Goal: Information Seeking & Learning: Learn about a topic

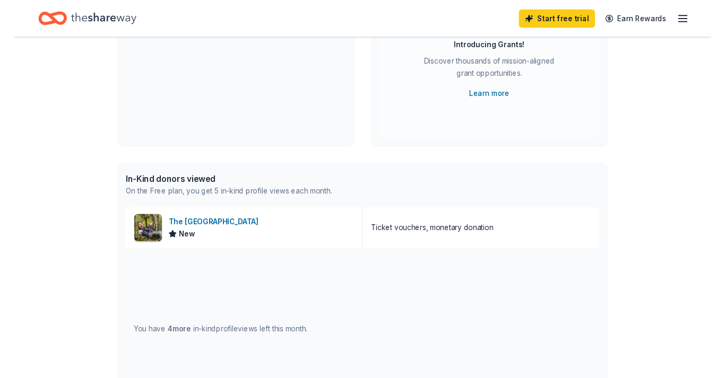
scroll to position [151, 0]
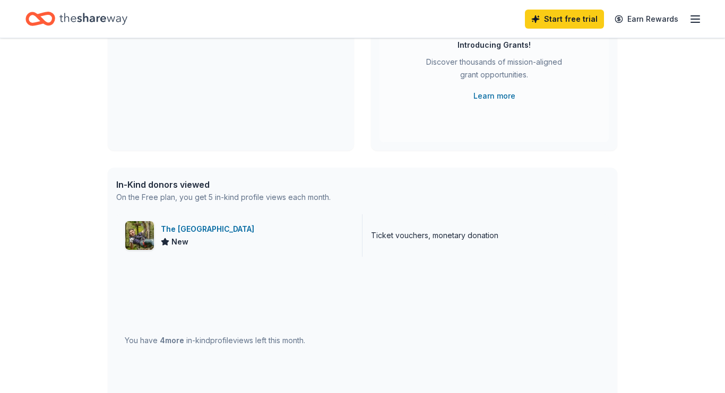
click at [327, 222] on div "The Adventure Park New" at bounding box center [239, 235] width 246 height 42
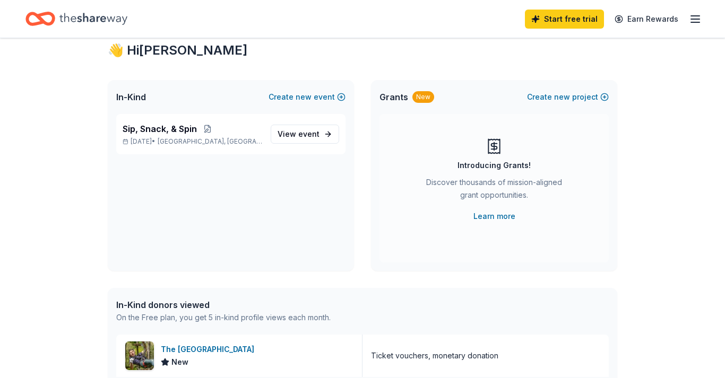
scroll to position [30, 0]
click at [319, 140] on span "View event" at bounding box center [298, 134] width 42 height 13
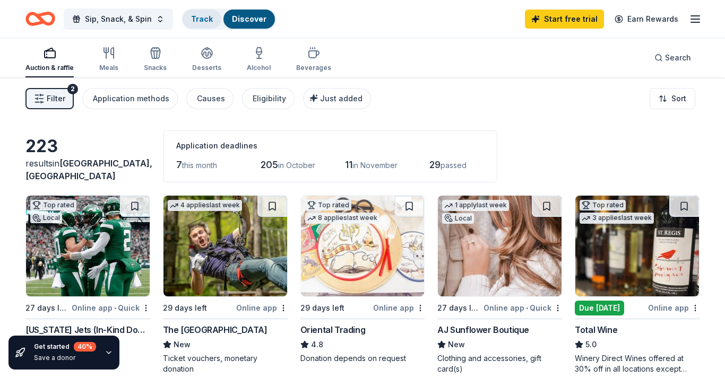
click at [208, 17] on link "Track" at bounding box center [202, 18] width 22 height 9
click at [205, 19] on link "Track" at bounding box center [202, 18] width 22 height 9
click at [201, 21] on link "Track" at bounding box center [202, 18] width 22 height 9
click at [201, 19] on link "Track" at bounding box center [202, 18] width 22 height 9
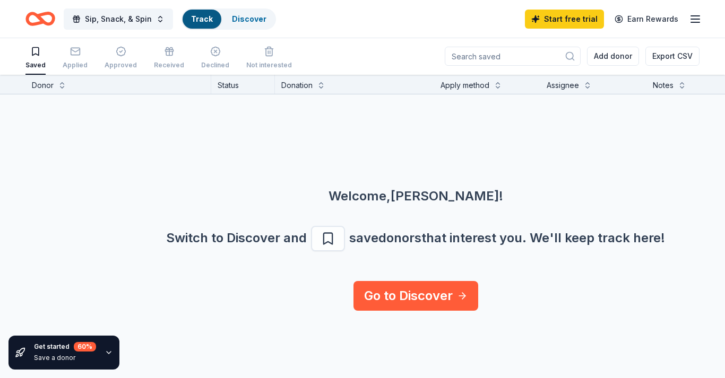
scroll to position [1, 0]
click at [341, 234] on div "Switch to Discover and save donors that interest you. We ' ll keep track here!" at bounding box center [416, 238] width 674 height 25
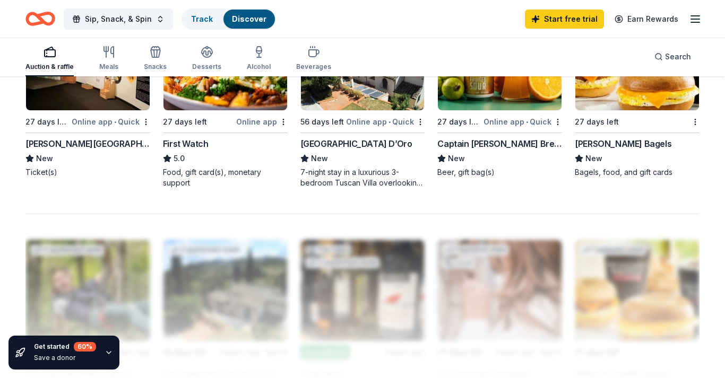
scroll to position [799, 0]
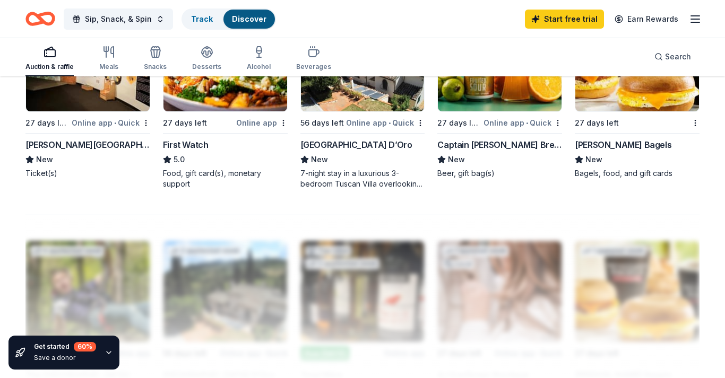
click at [85, 350] on div "60 %" at bounding box center [85, 347] width 22 height 10
click at [109, 350] on icon "button" at bounding box center [109, 353] width 8 height 8
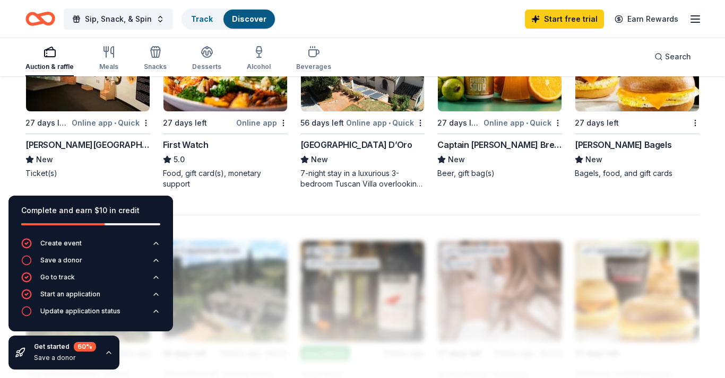
click at [82, 350] on div "60 %" at bounding box center [85, 347] width 22 height 10
click at [333, 216] on div at bounding box center [362, 300] width 674 height 170
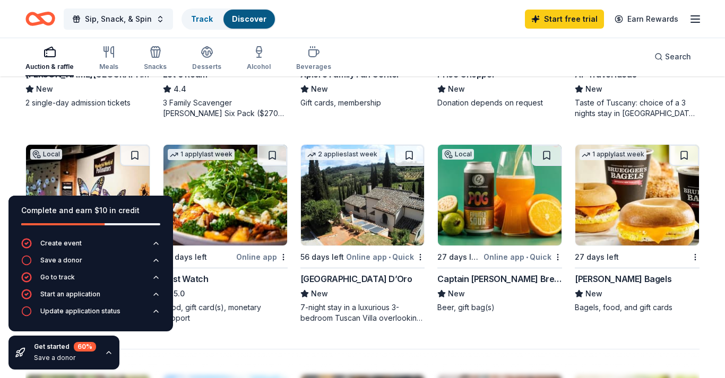
scroll to position [667, 0]
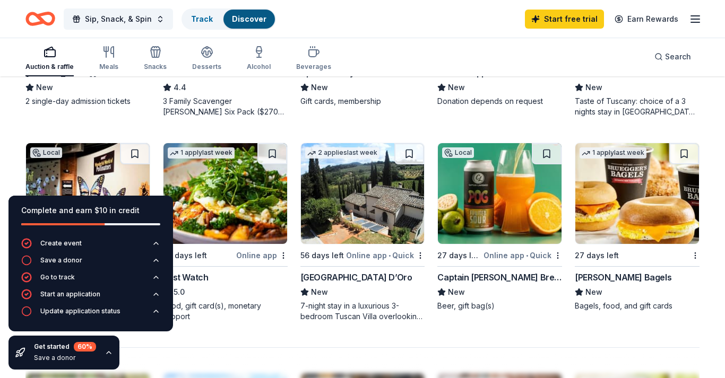
click at [354, 209] on img at bounding box center [363, 193] width 124 height 101
click at [492, 277] on div "Captain Lawrence Brewing Company" at bounding box center [499, 277] width 125 height 13
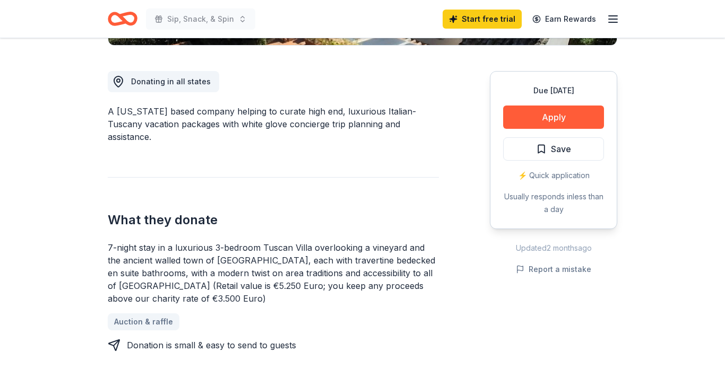
scroll to position [279, 0]
